Goal: Information Seeking & Learning: Learn about a topic

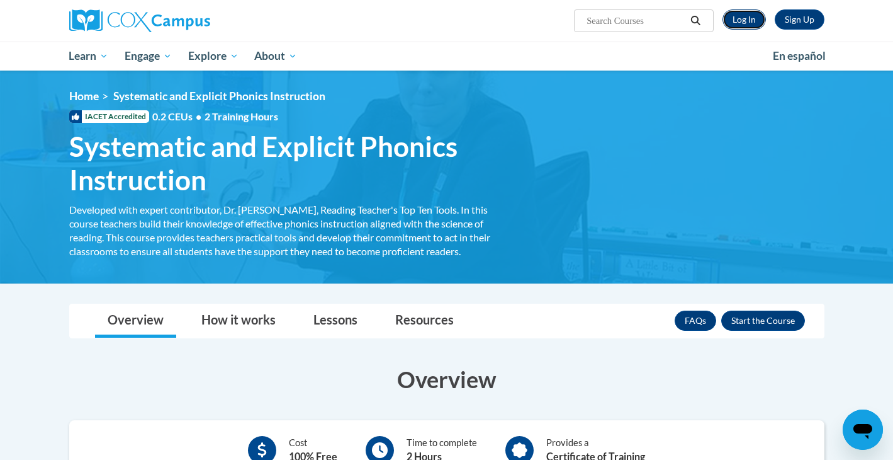
click at [743, 13] on link "Log In" at bounding box center [744, 19] width 43 height 20
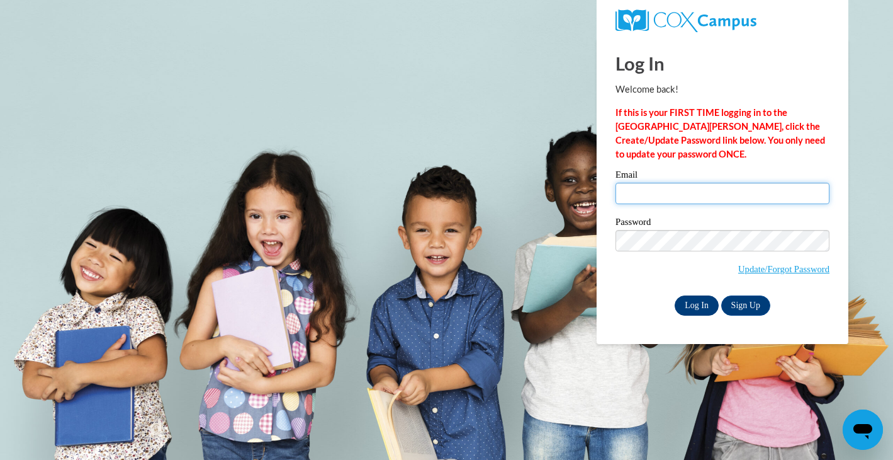
type input "skrauss@mtsd.k12.wi.us"
click at [702, 304] on input "Log In" at bounding box center [697, 305] width 44 height 20
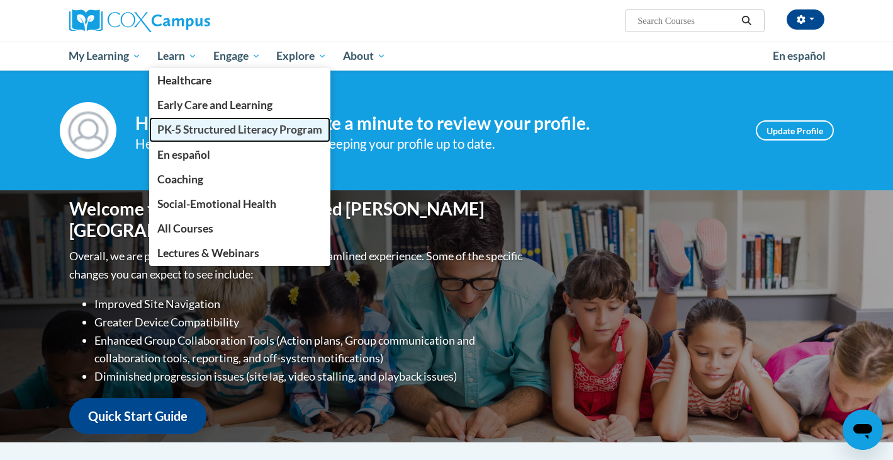
click at [181, 126] on span "PK-5 Structured Literacy Program" at bounding box center [239, 129] width 165 height 13
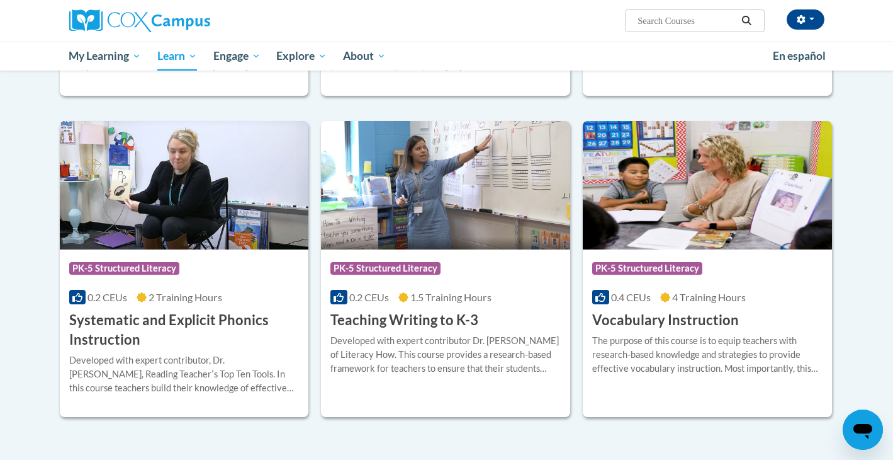
scroll to position [1318, 0]
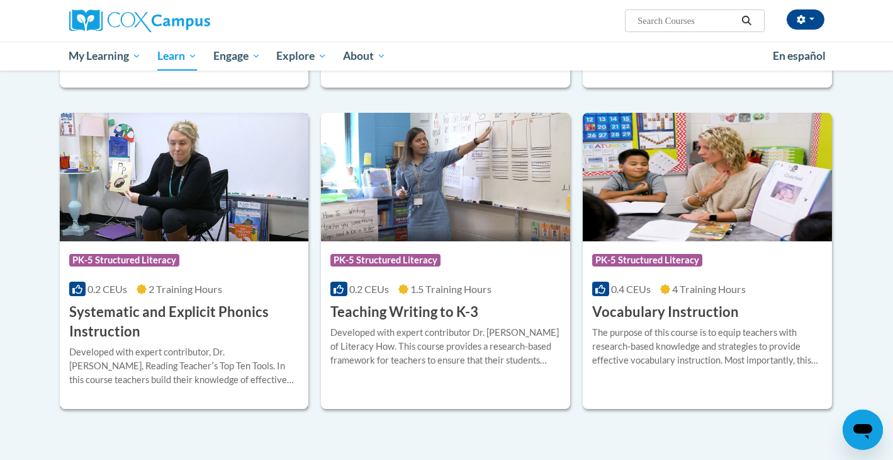
click at [164, 301] on div "Course Category: PK-5 Structured Literacy 0.2 CEUs 2 Training Hours COURSE Syst…" at bounding box center [184, 291] width 249 height 100
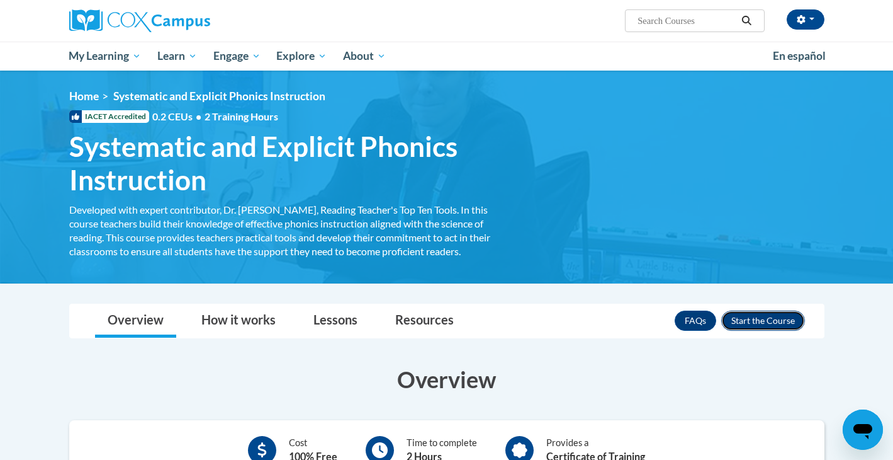
click at [763, 317] on button "Enroll" at bounding box center [763, 320] width 84 height 20
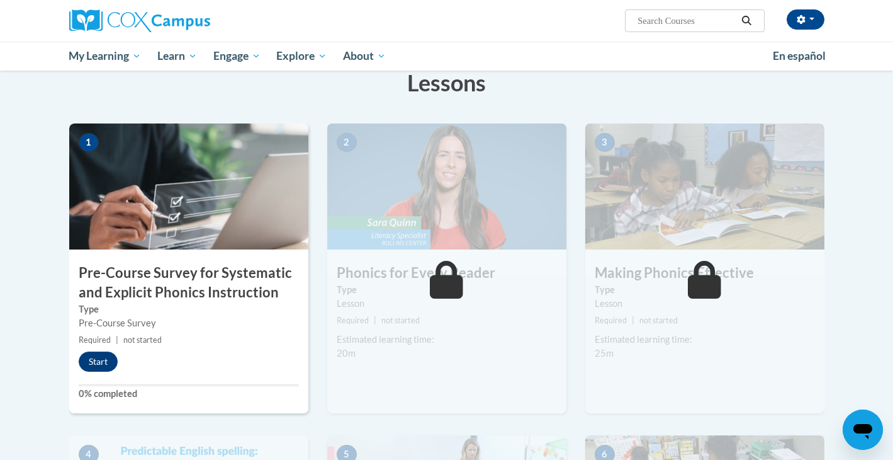
scroll to position [227, 0]
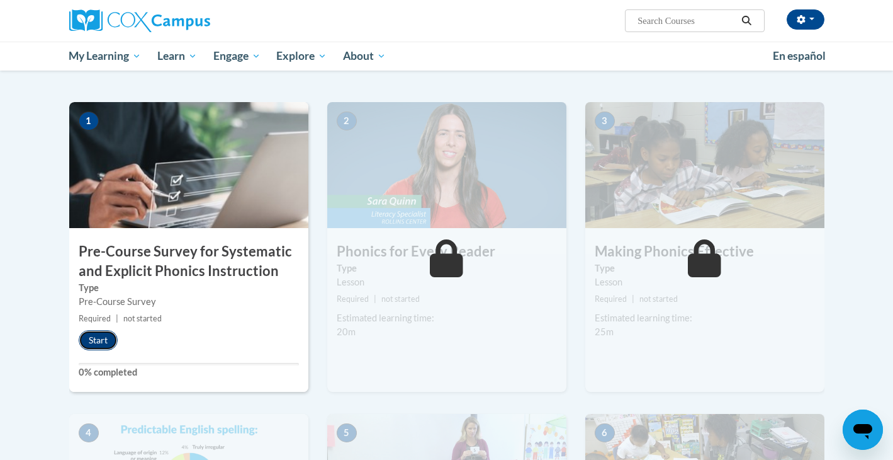
click at [103, 342] on button "Start" at bounding box center [98, 340] width 39 height 20
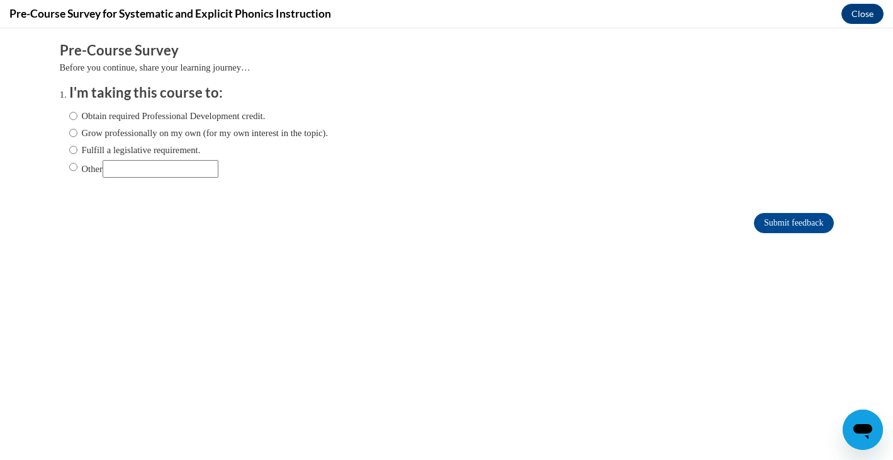
scroll to position [0, 0]
click at [72, 114] on input "Obtain required Professional Development credit." at bounding box center [73, 116] width 8 height 14
radio input "true"
click at [74, 147] on input "Fulfill a legislative requirement." at bounding box center [73, 150] width 8 height 14
radio input "true"
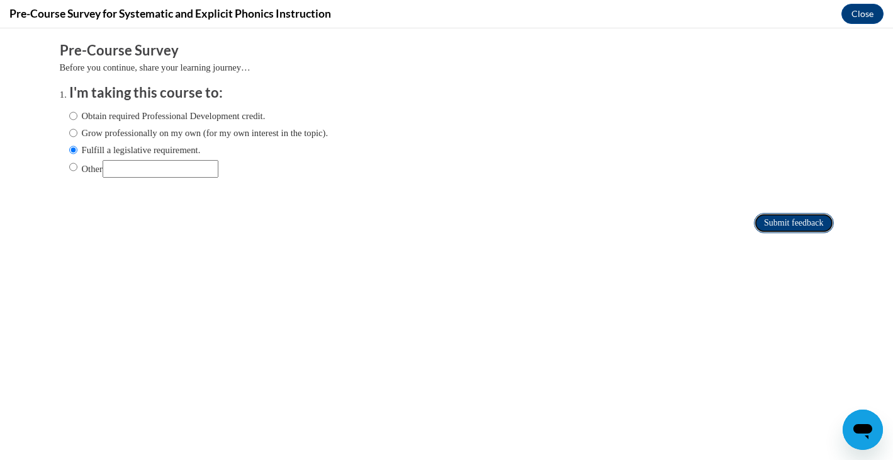
click at [808, 225] on input "Submit feedback" at bounding box center [793, 223] width 79 height 20
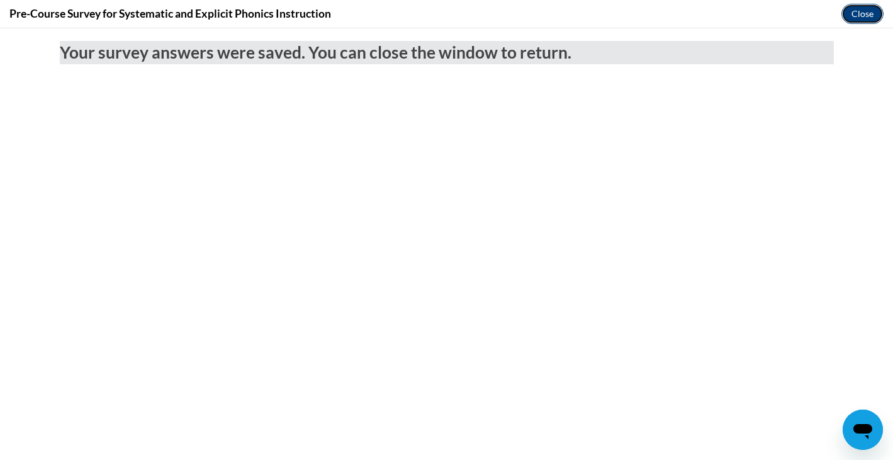
click at [859, 11] on button "Close" at bounding box center [863, 14] width 42 height 20
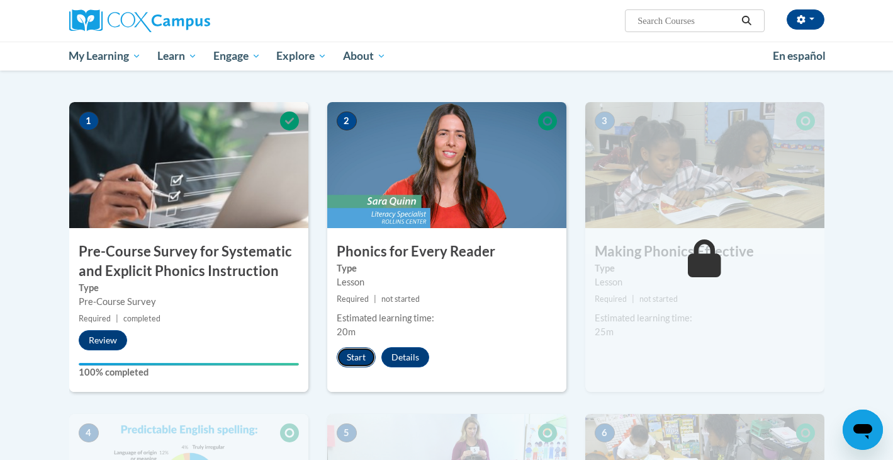
click at [354, 354] on button "Start" at bounding box center [356, 357] width 39 height 20
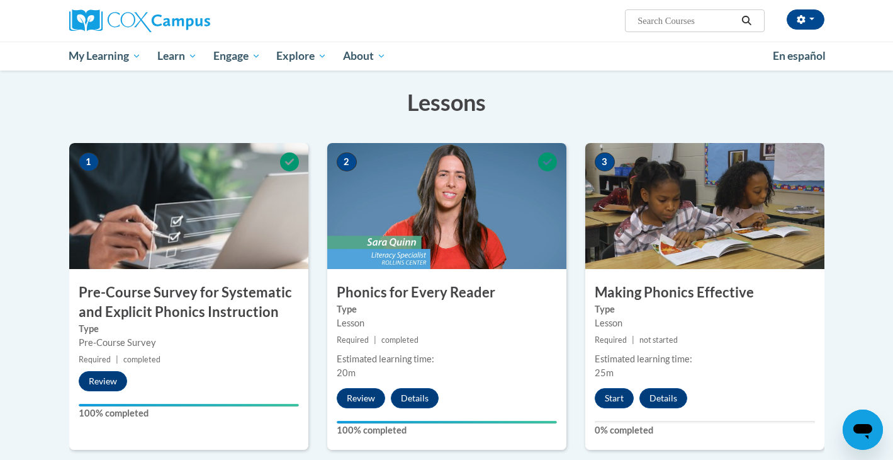
scroll to position [182, 0]
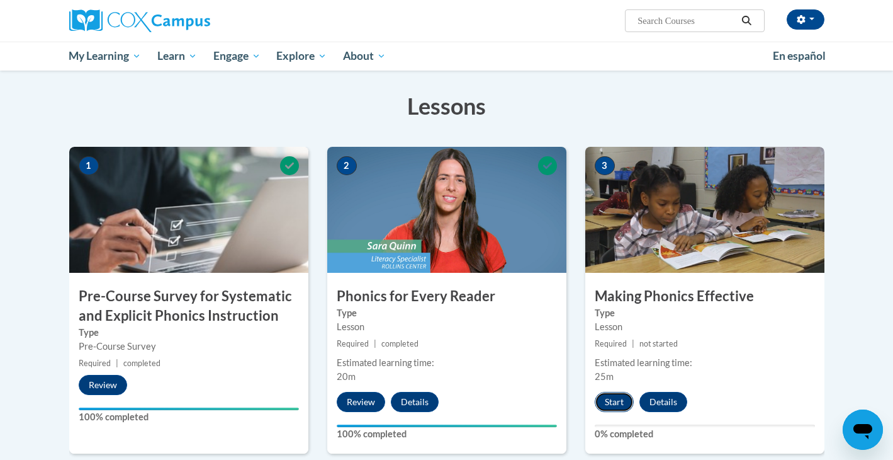
click at [623, 397] on button "Start" at bounding box center [614, 402] width 39 height 20
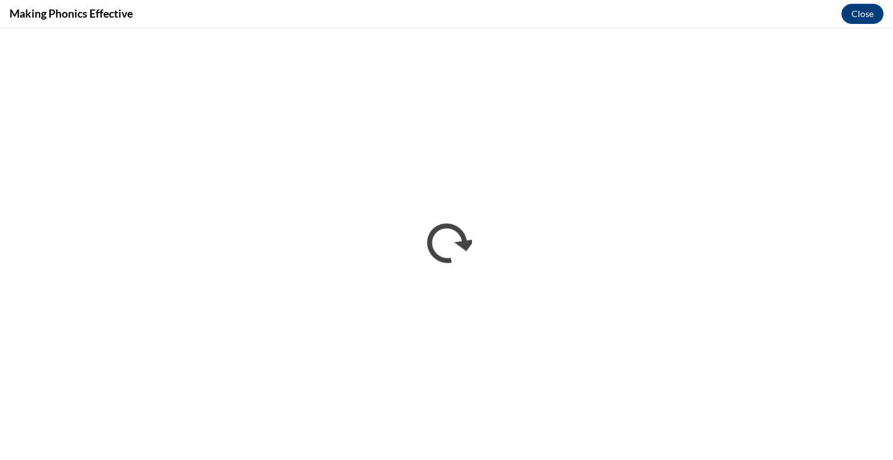
scroll to position [0, 0]
click at [869, 10] on button "Close" at bounding box center [863, 14] width 42 height 20
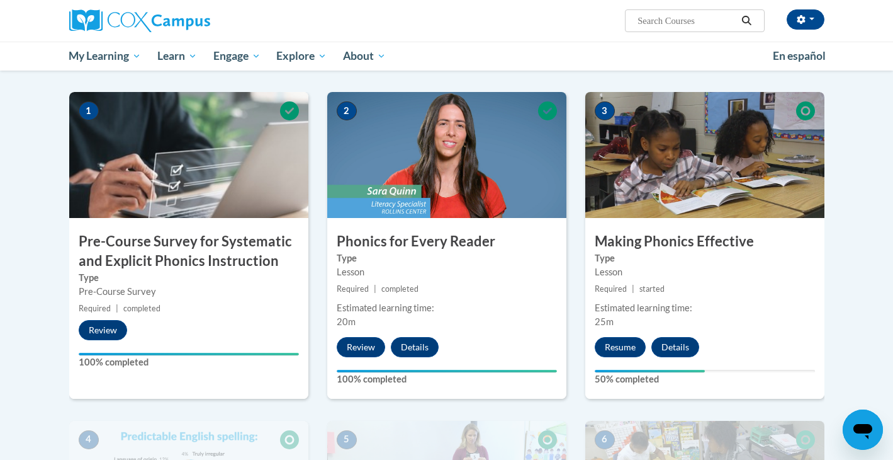
scroll to position [237, 0]
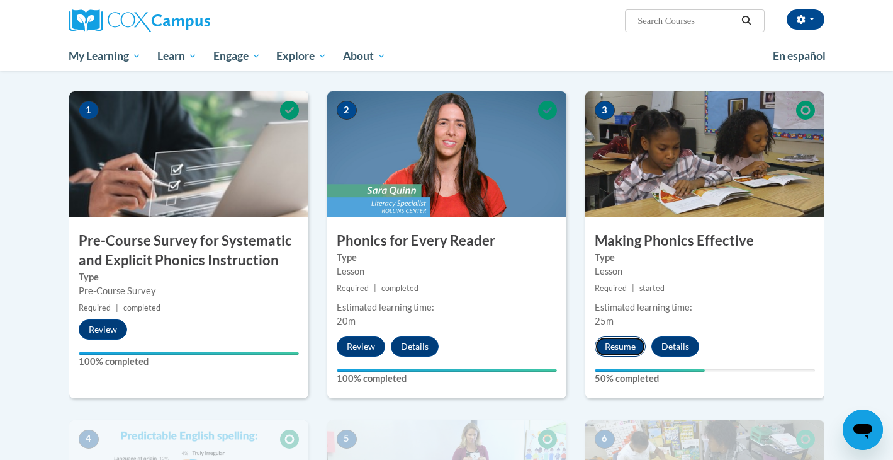
click at [619, 344] on button "Resume" at bounding box center [620, 346] width 51 height 20
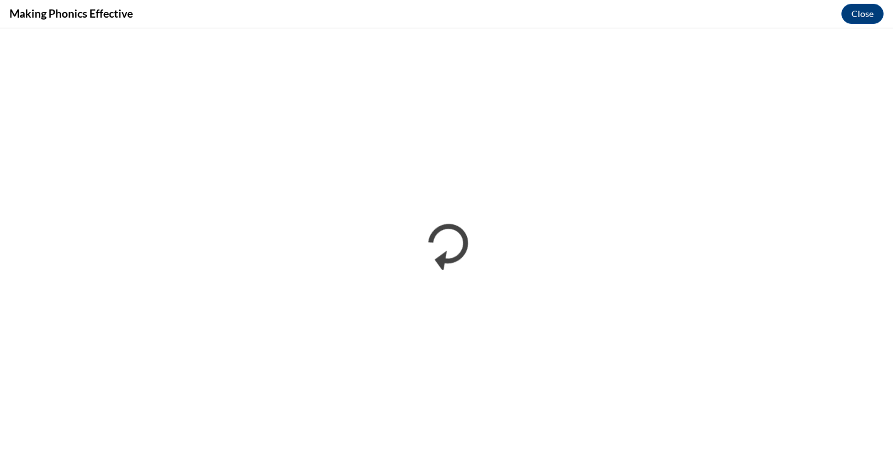
scroll to position [0, 0]
click at [862, 13] on button "Close" at bounding box center [863, 14] width 42 height 20
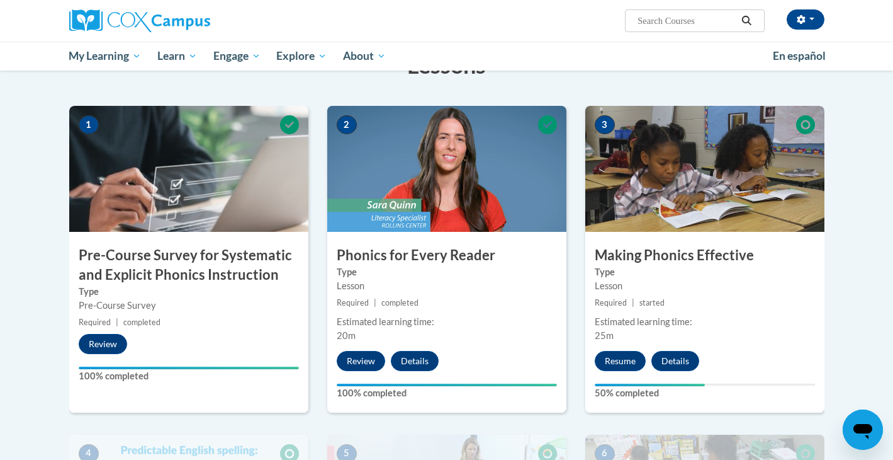
scroll to position [188, 0]
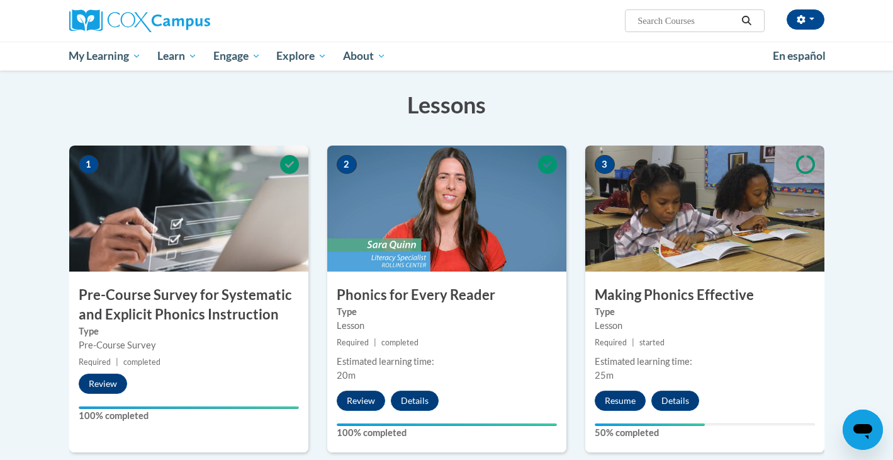
scroll to position [150, 0]
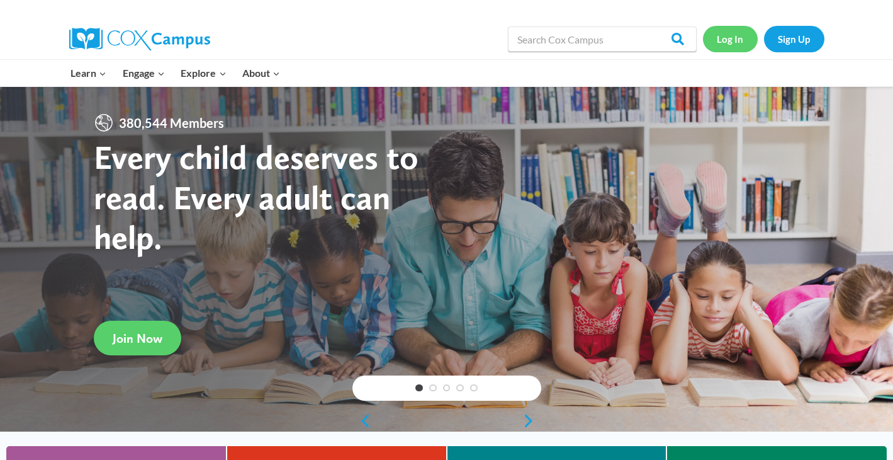
click at [737, 36] on link "Log In" at bounding box center [730, 39] width 55 height 26
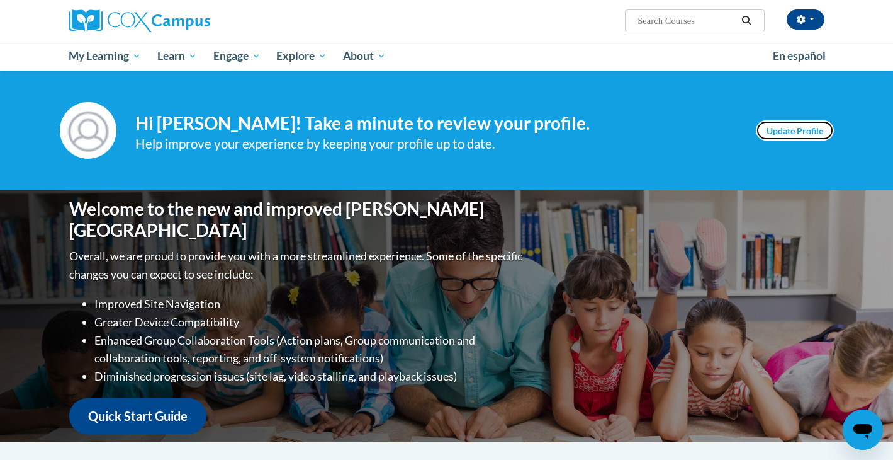
click at [791, 134] on link "Update Profile" at bounding box center [795, 130] width 78 height 20
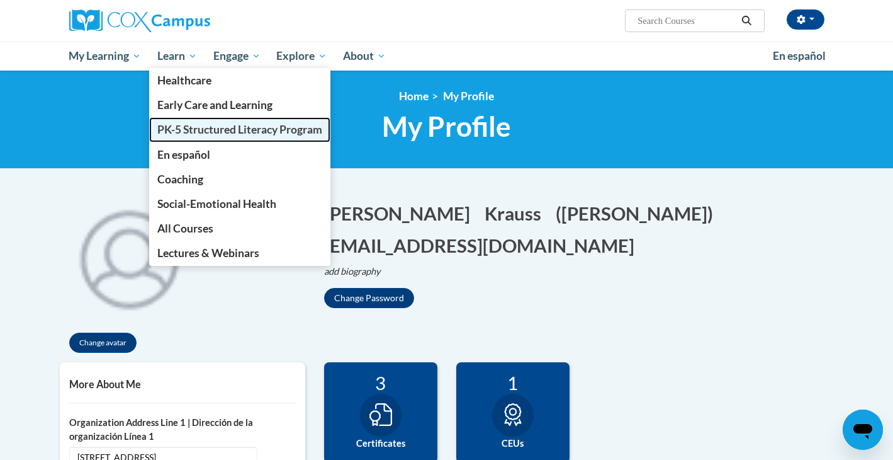
click at [169, 133] on span "PK-5 Structured Literacy Program" at bounding box center [239, 129] width 165 height 13
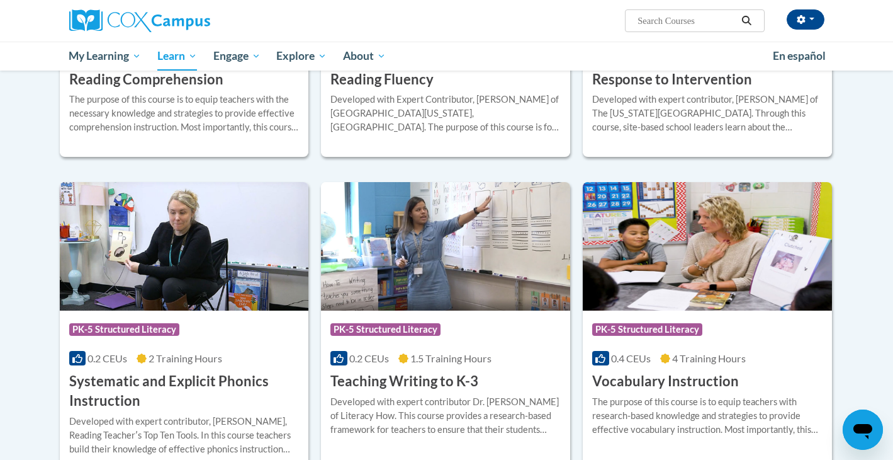
scroll to position [1418, 0]
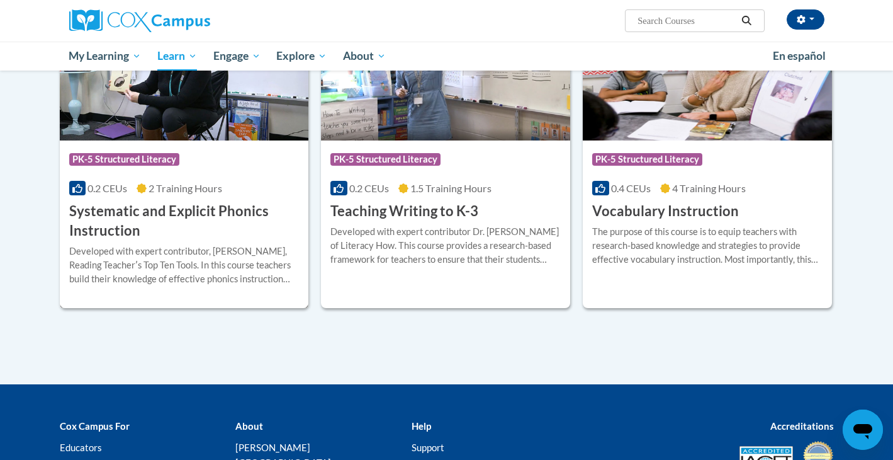
click at [238, 207] on h3 "Systematic and Explicit Phonics Instruction" at bounding box center [184, 220] width 230 height 39
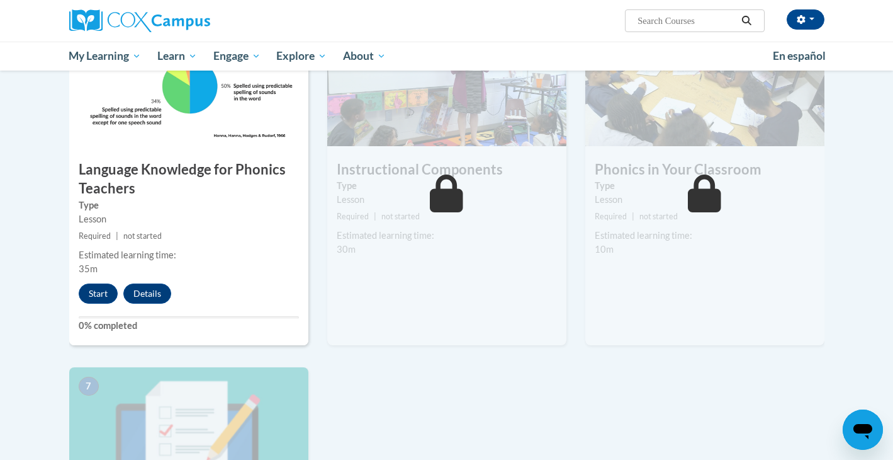
scroll to position [645, 0]
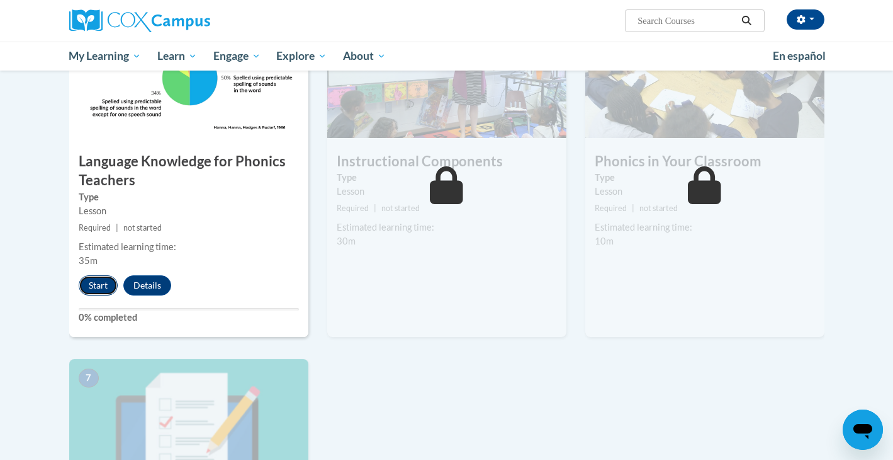
click at [99, 281] on button "Start" at bounding box center [98, 285] width 39 height 20
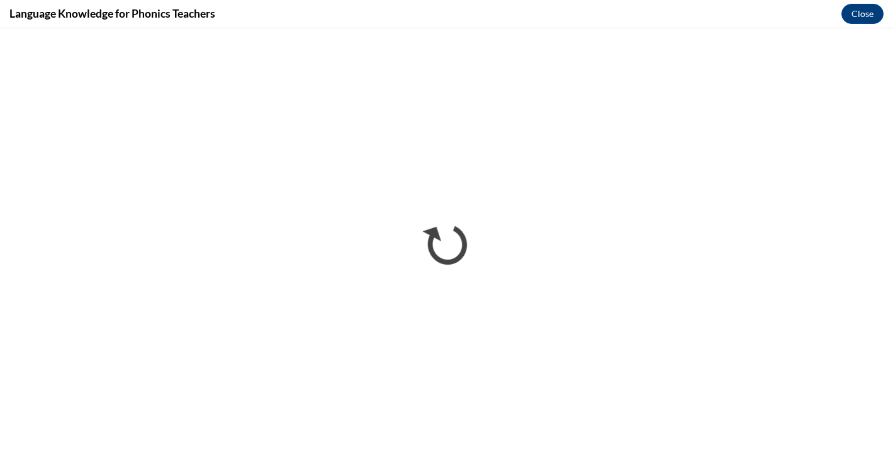
scroll to position [0, 0]
